Goal: Use online tool/utility: Utilize a website feature to perform a specific function

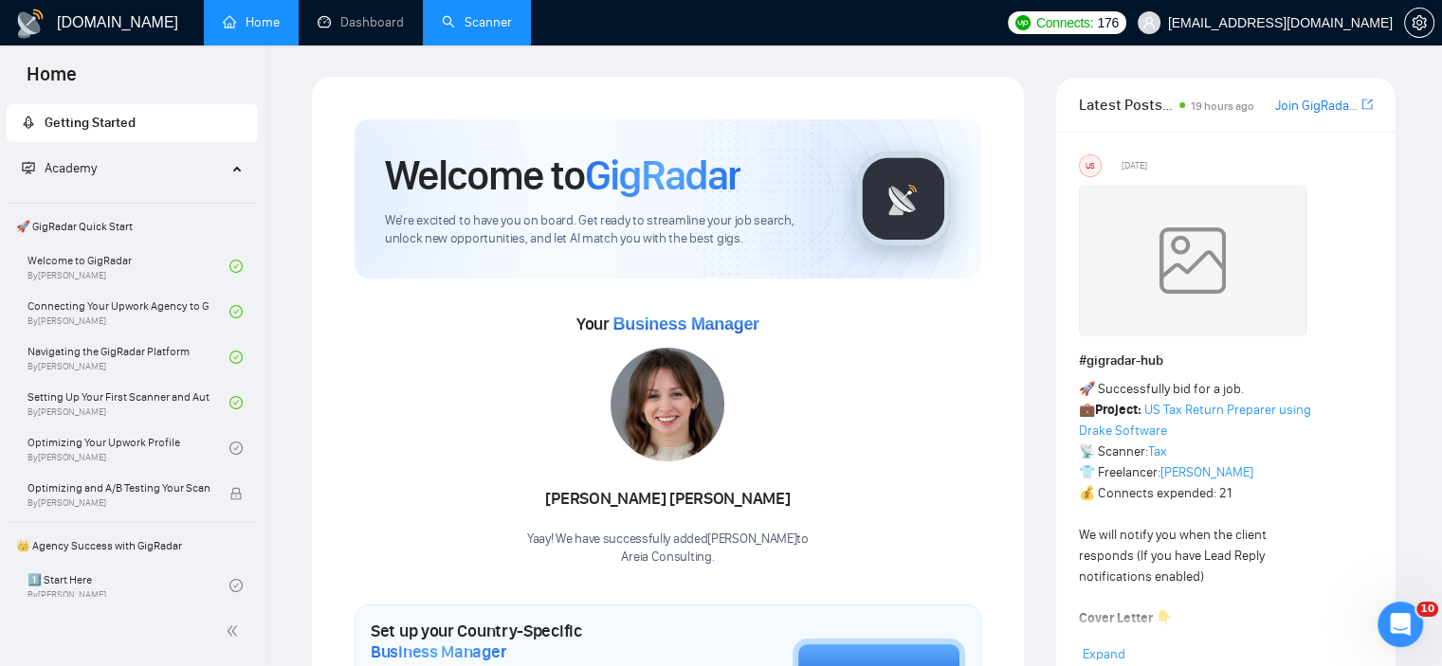
click at [493, 30] on link "Scanner" at bounding box center [477, 22] width 70 height 16
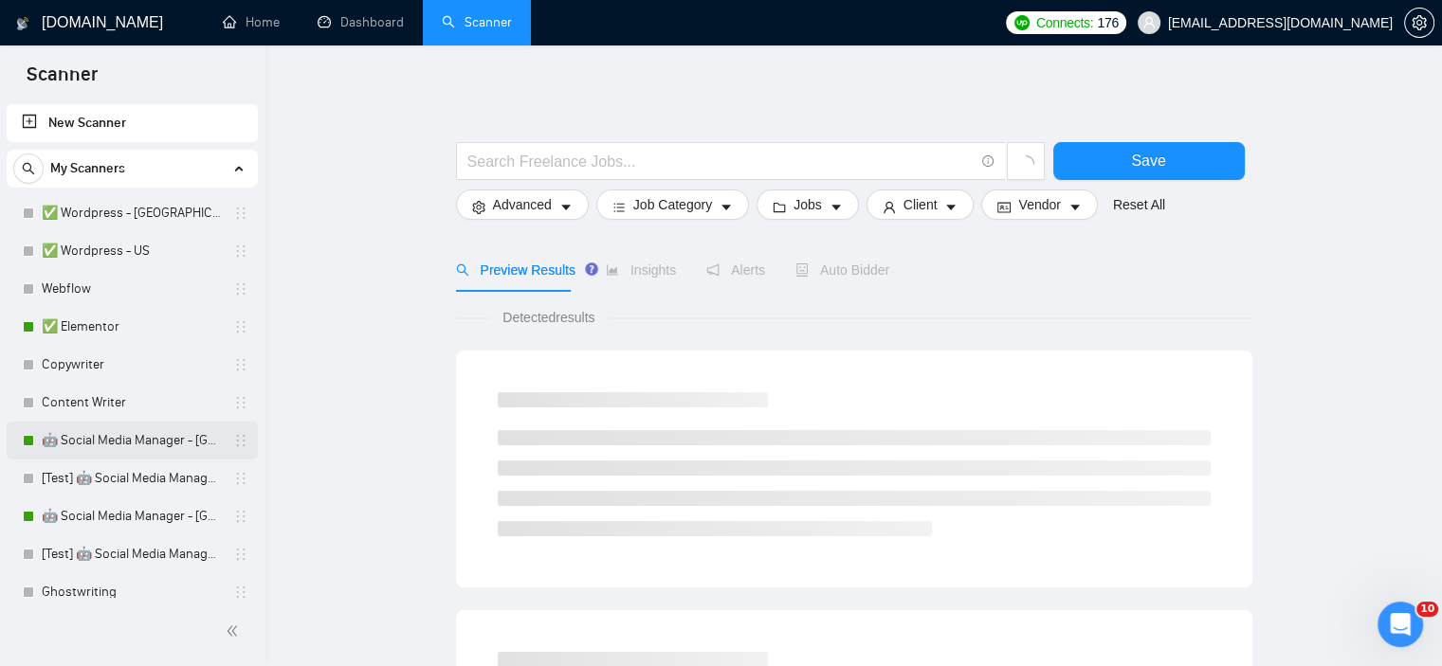
click at [141, 440] on link "🤖 Social Media Manager - [GEOGRAPHIC_DATA]" at bounding box center [132, 441] width 180 height 38
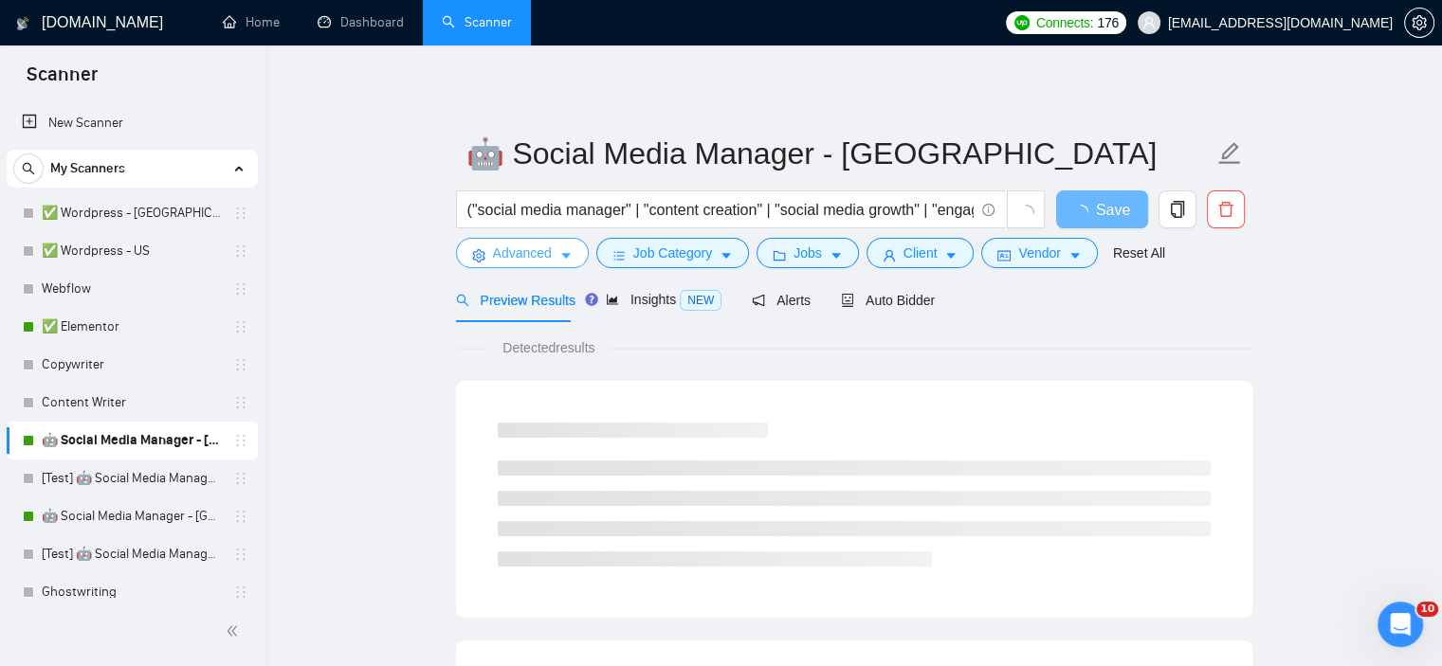
click at [538, 253] on span "Advanced" at bounding box center [522, 253] width 59 height 21
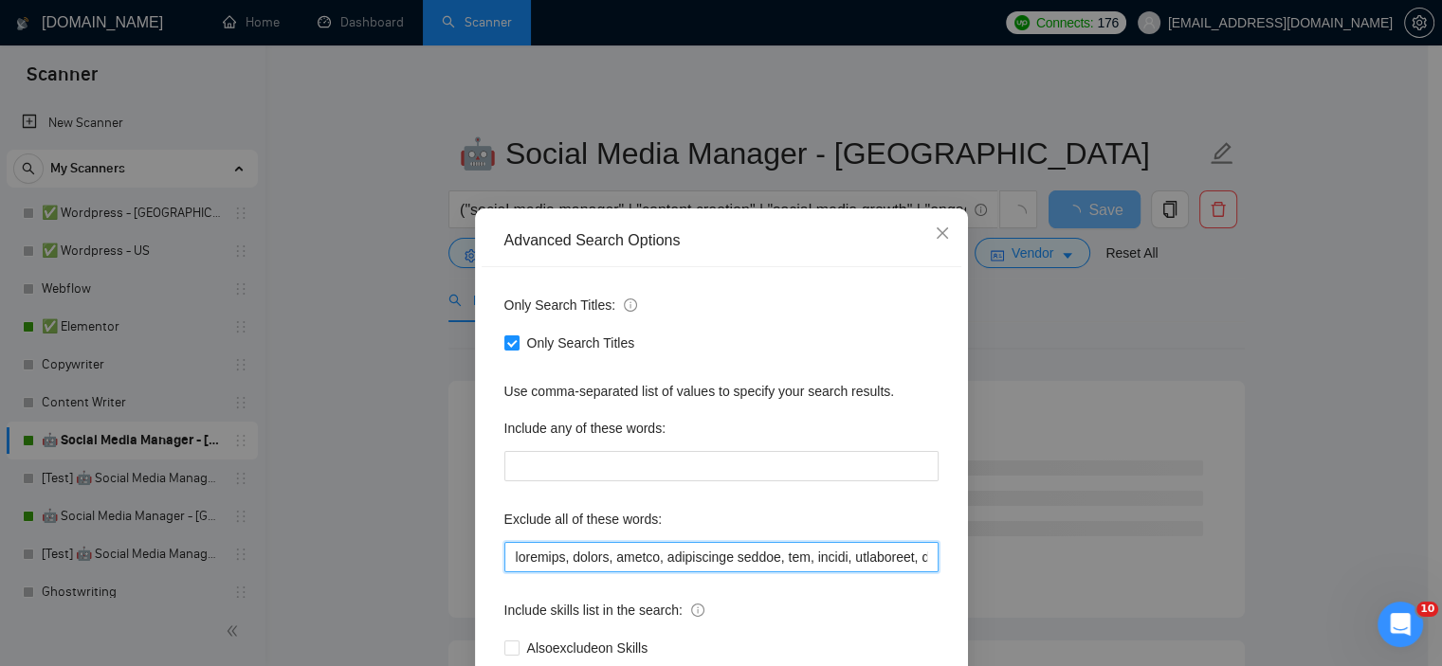
click at [504, 563] on input "text" at bounding box center [721, 557] width 434 height 30
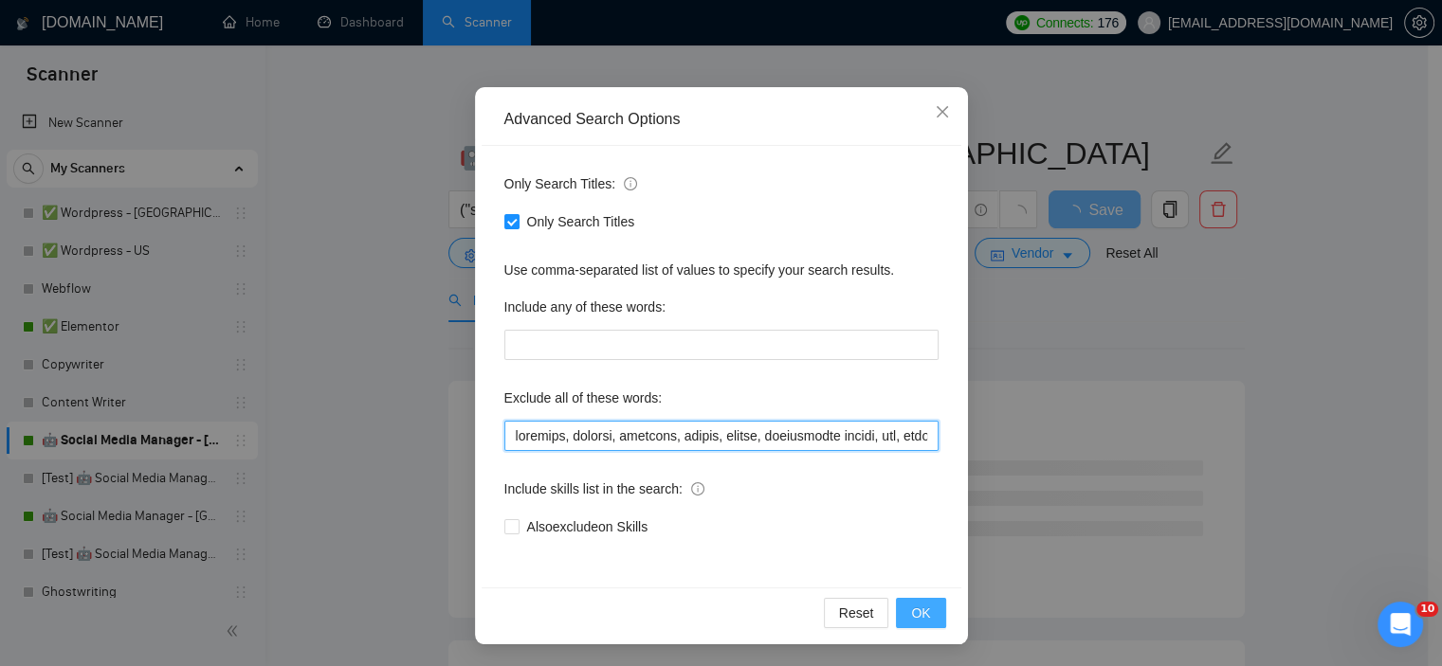
type input "recovery, recover, outreach, setter, closer, appointment setter, ugc, shadow, a…"
click at [923, 617] on button "OK" at bounding box center [920, 613] width 49 height 30
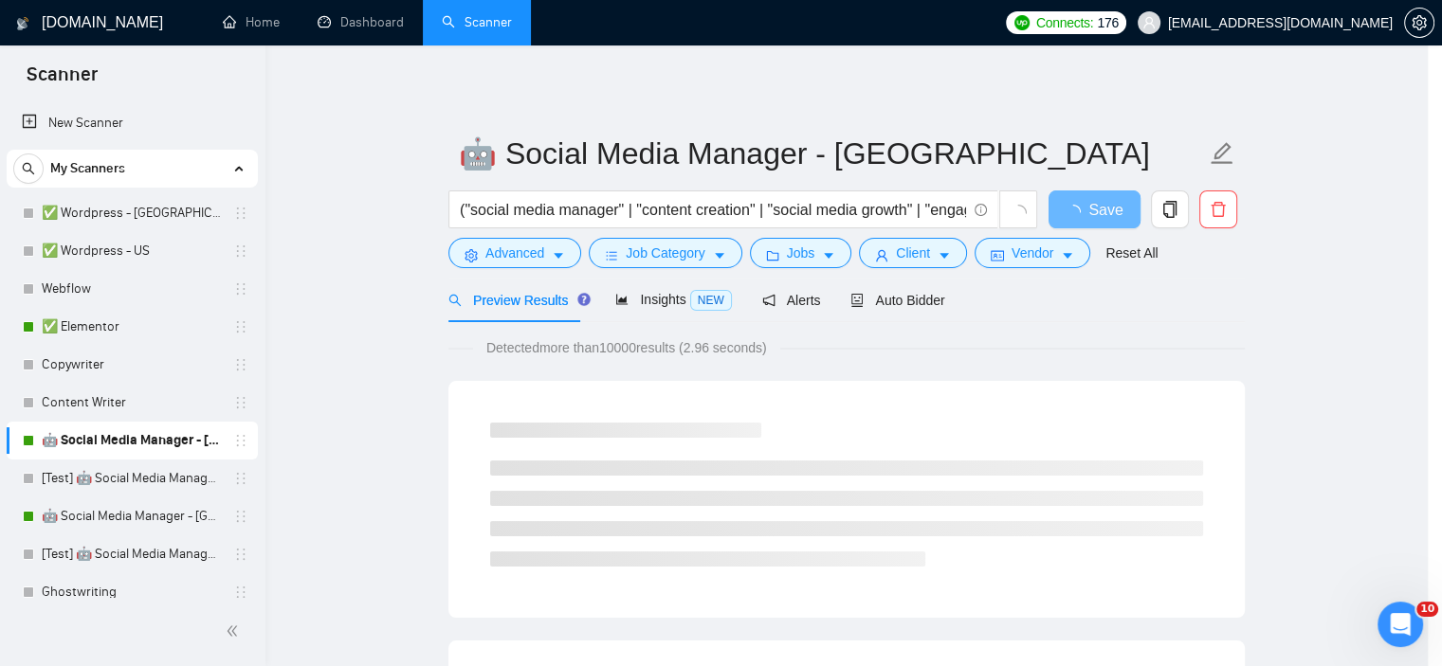
scroll to position [27, 0]
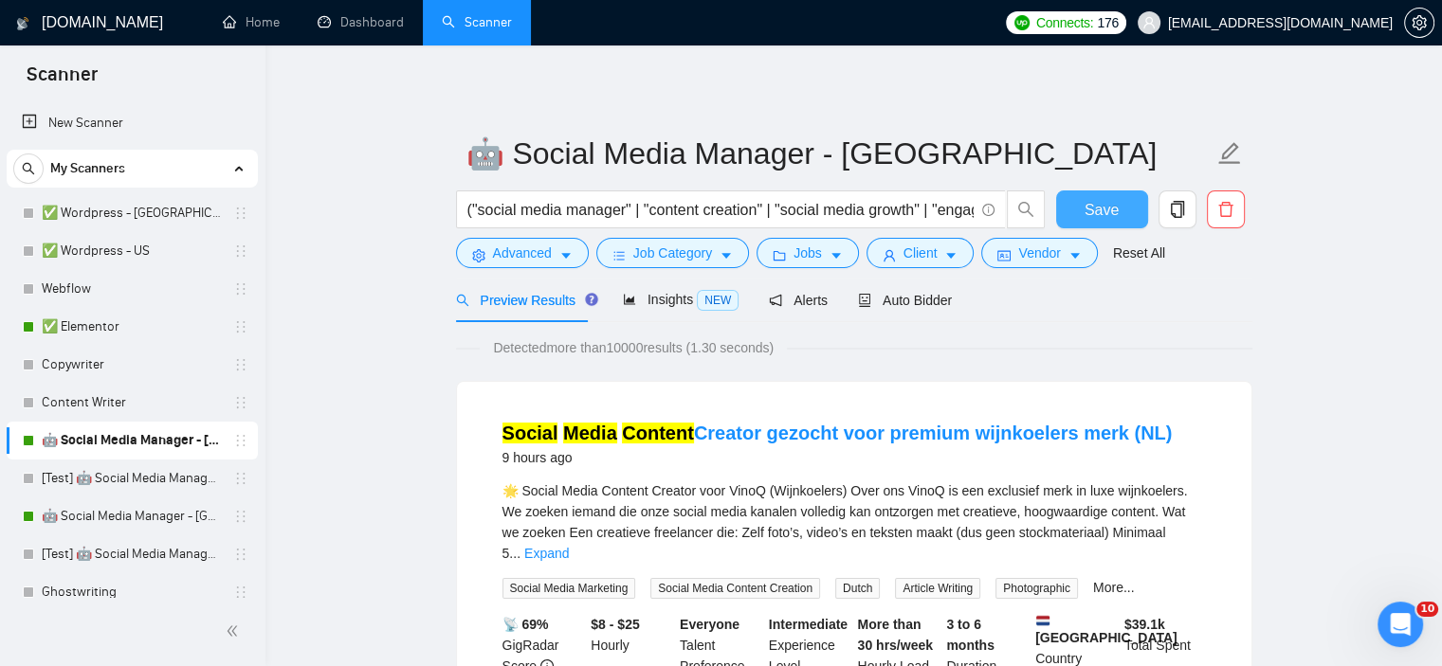
click at [1103, 226] on button "Save" at bounding box center [1102, 210] width 92 height 38
click at [95, 514] on link "🤖 Social Media Manager - [GEOGRAPHIC_DATA]" at bounding box center [132, 517] width 180 height 38
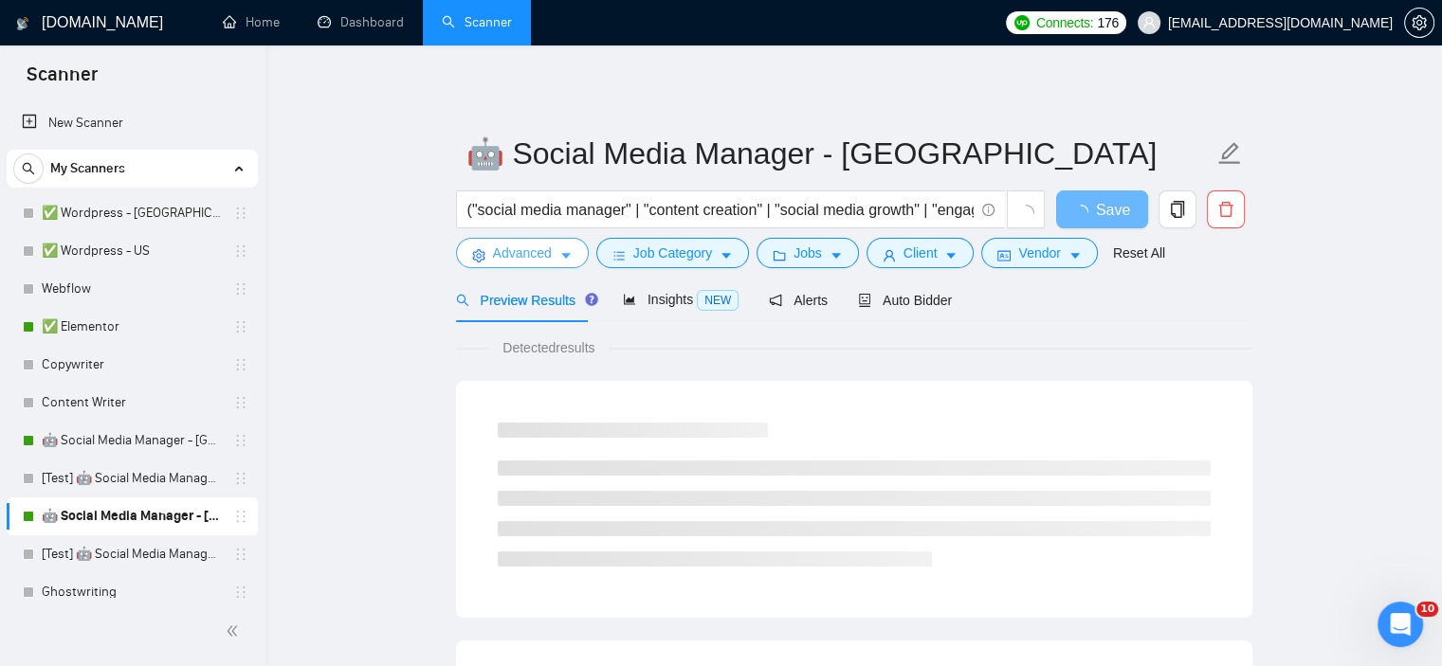
click at [529, 255] on span "Advanced" at bounding box center [522, 253] width 59 height 21
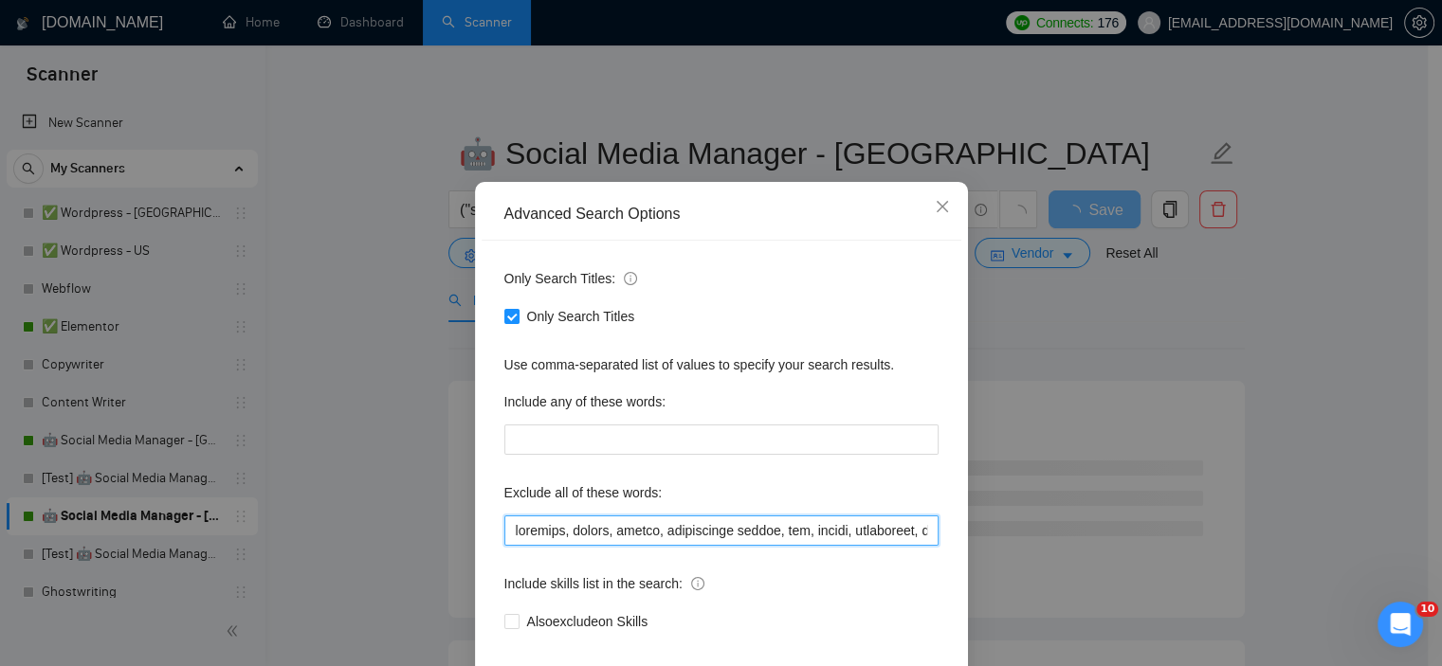
click at [508, 546] on input "text" at bounding box center [721, 531] width 434 height 30
paste input "recovery, recover, outreach, setter, closer, appointment setter, ugc, shadow, a…"
type input "recovery, recover, outreach, setter, closer, appointment setter, ugc, shadow, a…"
click at [1089, 407] on div "Advanced Search Options Only Search Titles: Only Search Titles Use comma-separa…" at bounding box center [721, 333] width 1442 height 666
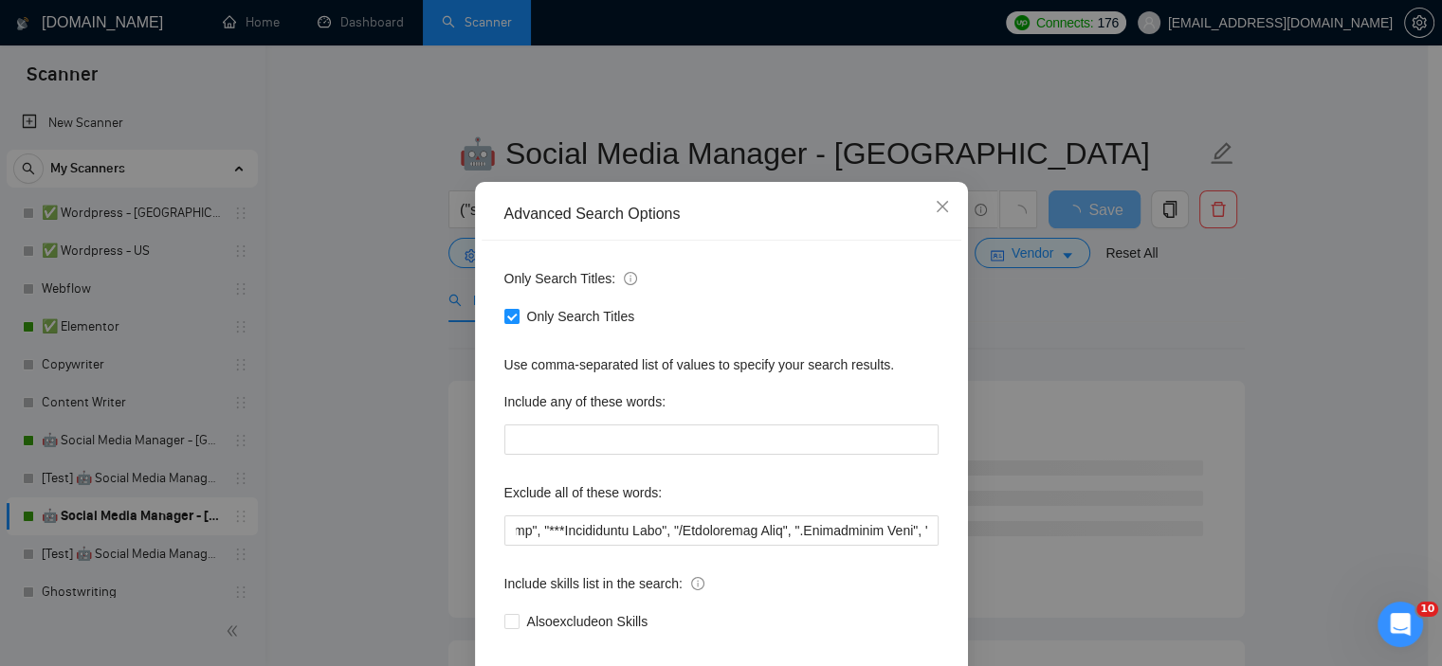
scroll to position [0, 0]
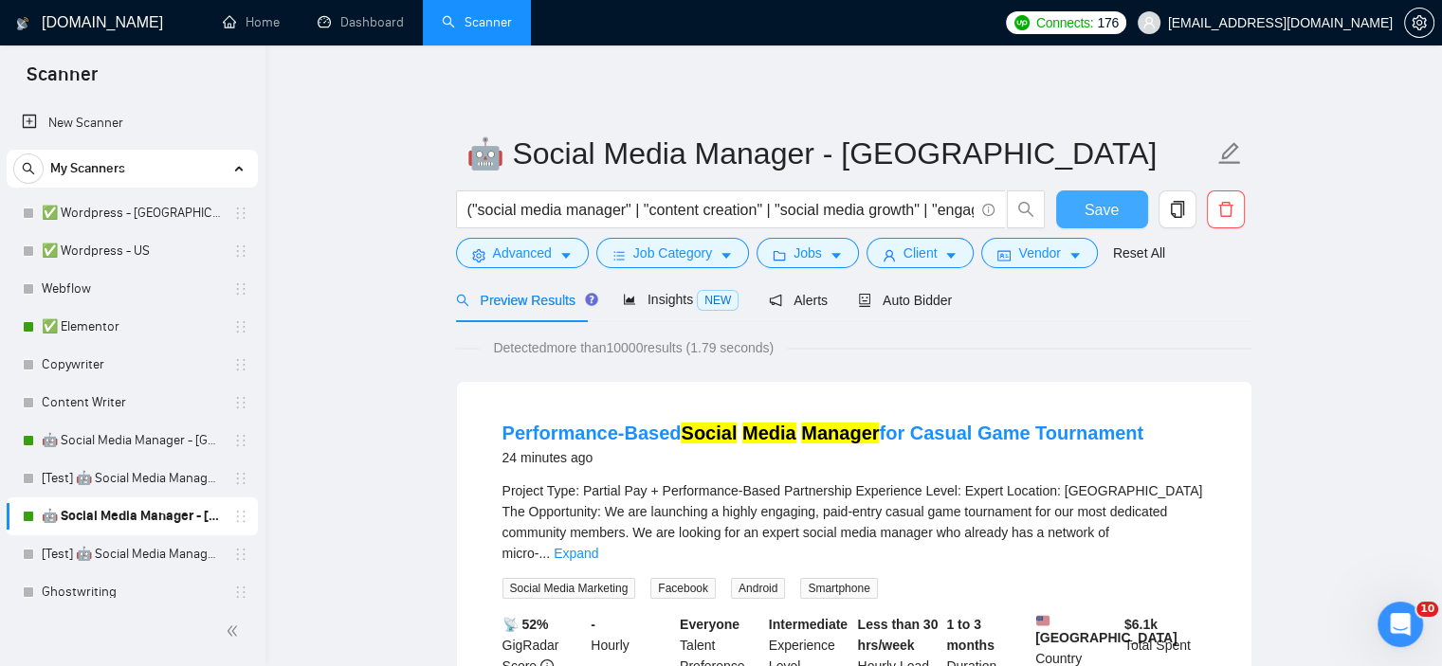
click at [1107, 222] on button "Save" at bounding box center [1102, 210] width 92 height 38
